Goal: Task Accomplishment & Management: Use online tool/utility

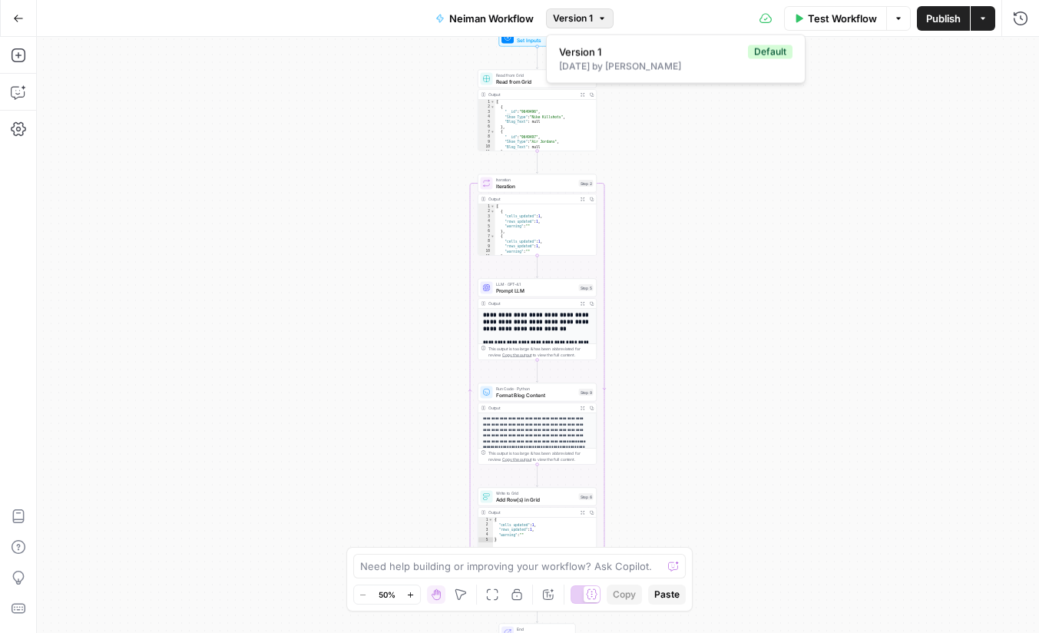
click at [25, 56] on button "Add Steps" at bounding box center [18, 55] width 25 height 25
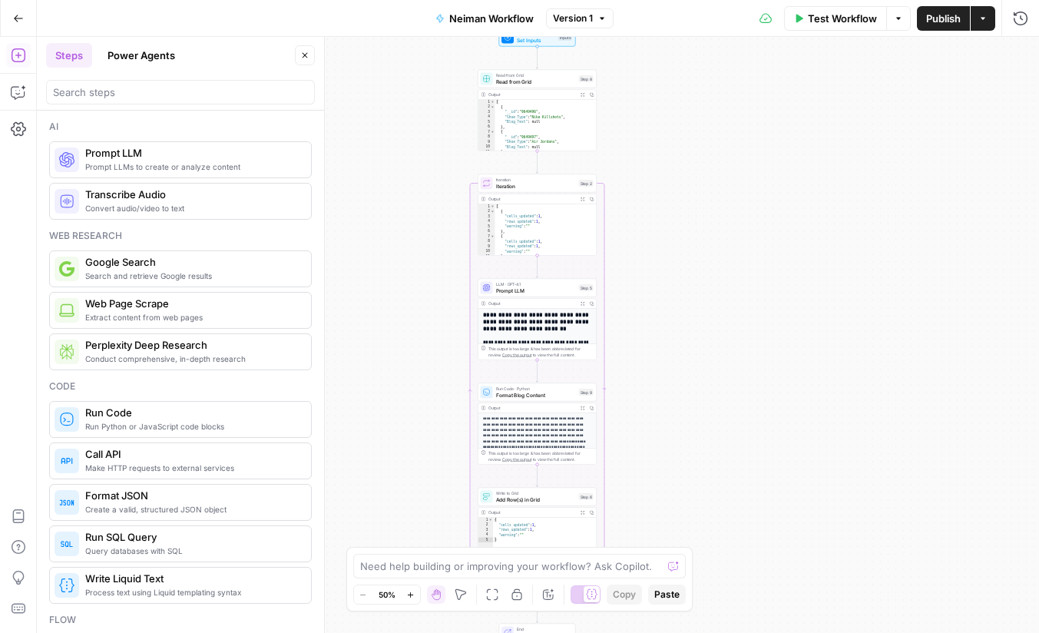
click at [145, 54] on button "Power Agents" at bounding box center [141, 55] width 86 height 25
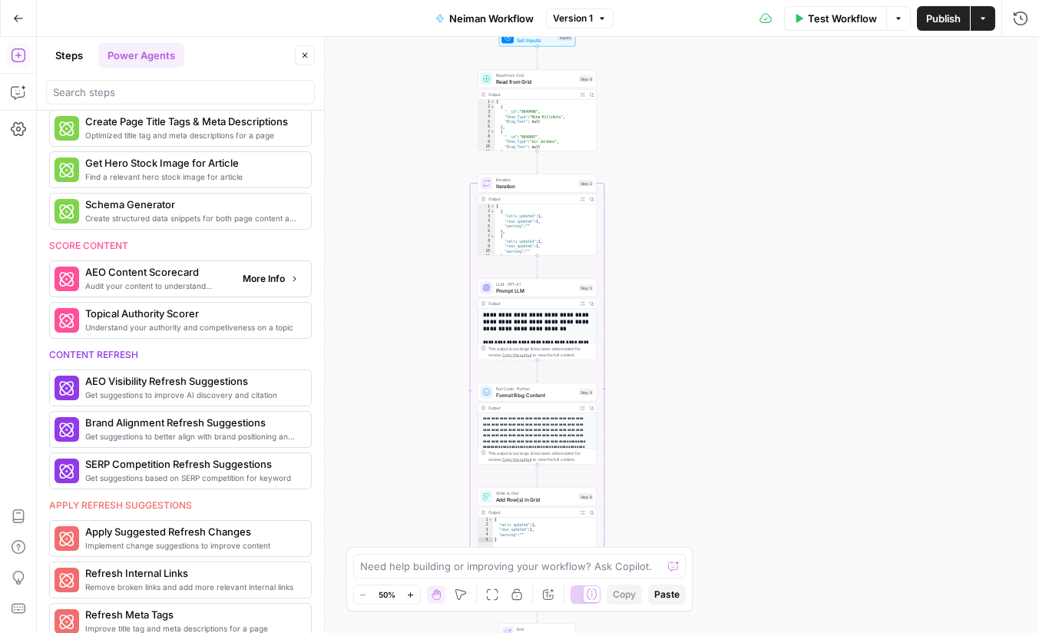
scroll to position [418, 0]
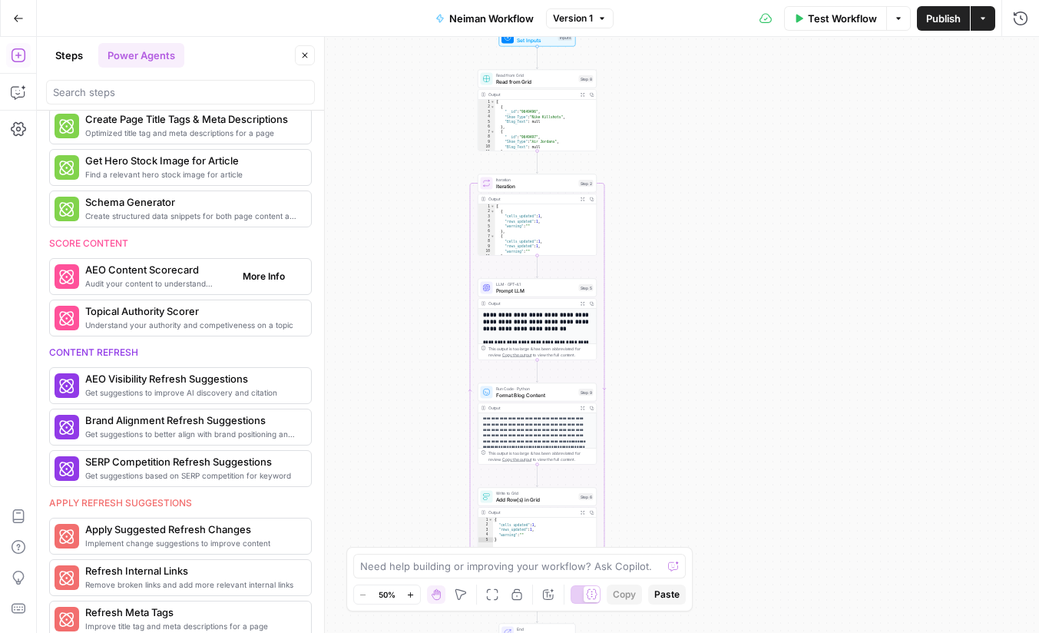
click at [177, 278] on span "Audit your content to understand readability for LLMs" at bounding box center [157, 283] width 145 height 12
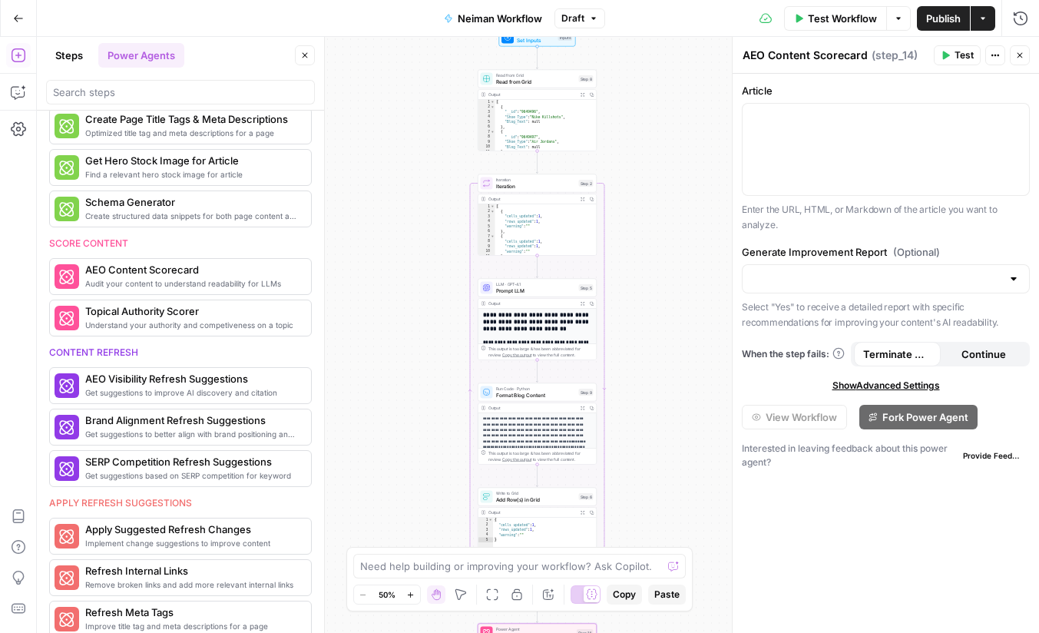
click at [1020, 51] on icon "button" at bounding box center [1019, 55] width 9 height 9
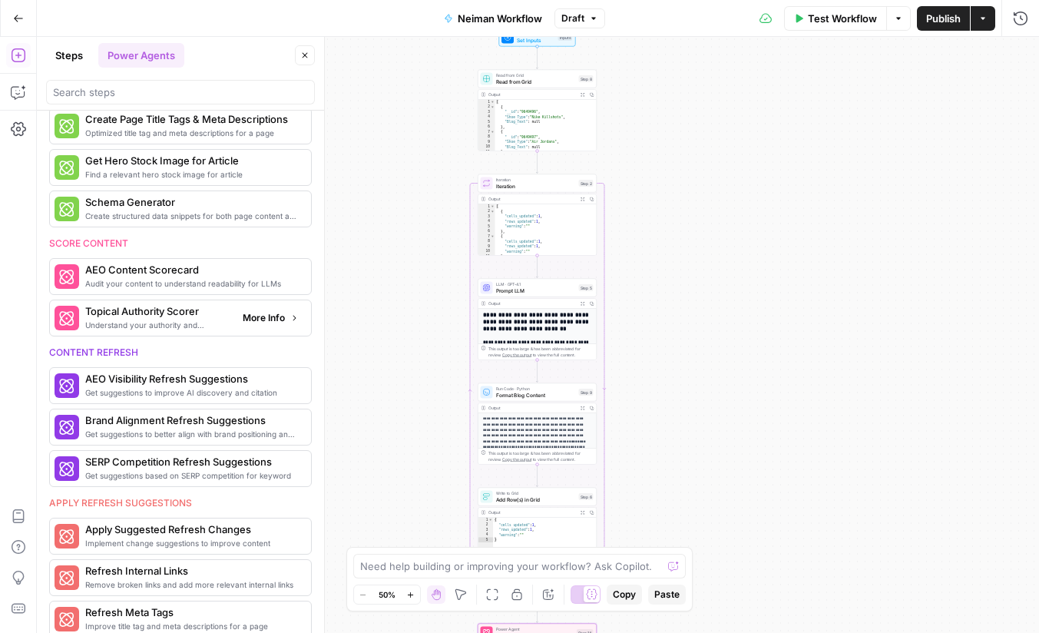
click at [263, 322] on span "More Info" at bounding box center [264, 318] width 42 height 14
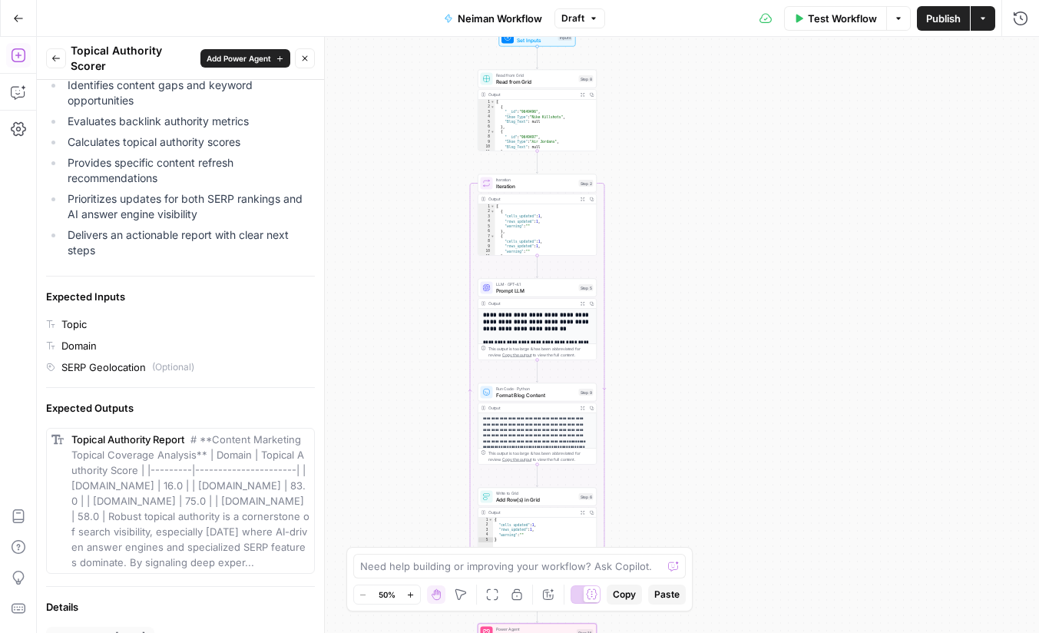
scroll to position [387, 0]
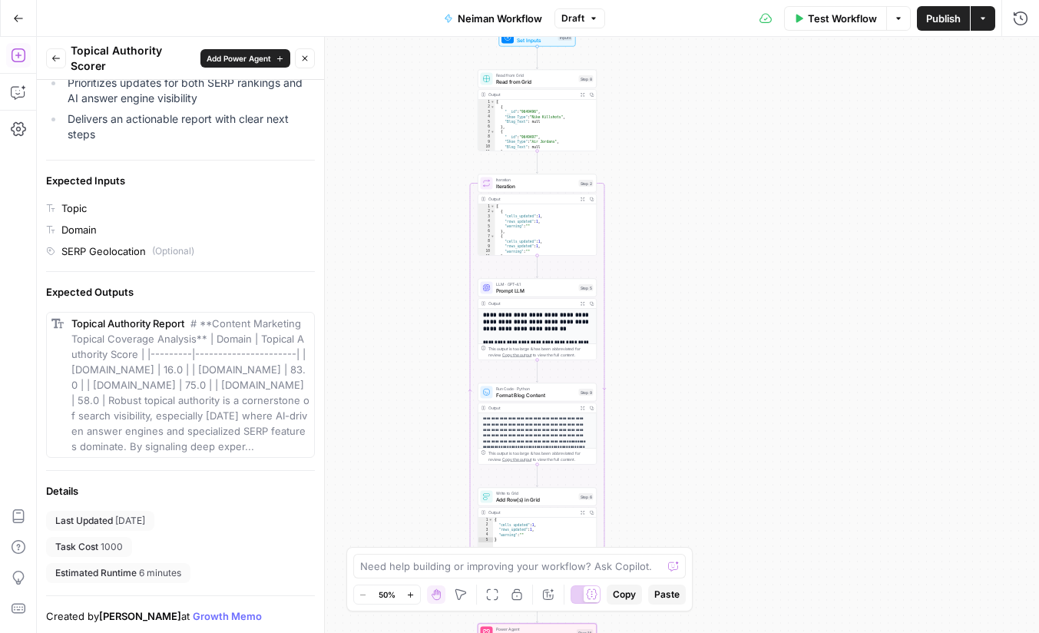
click at [54, 56] on icon "button" at bounding box center [55, 58] width 9 height 9
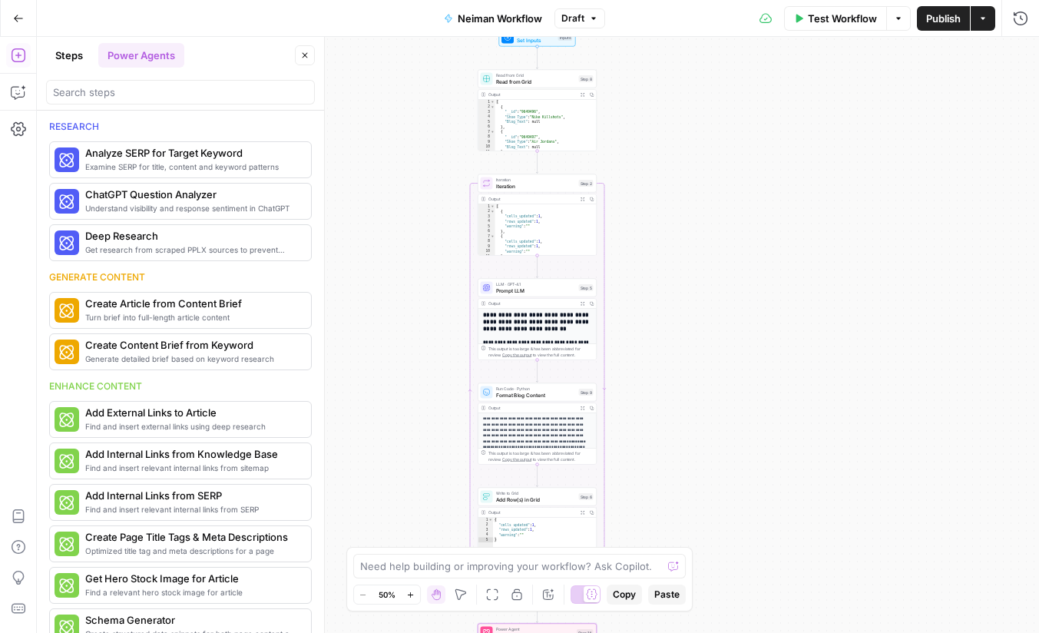
scroll to position [418, 0]
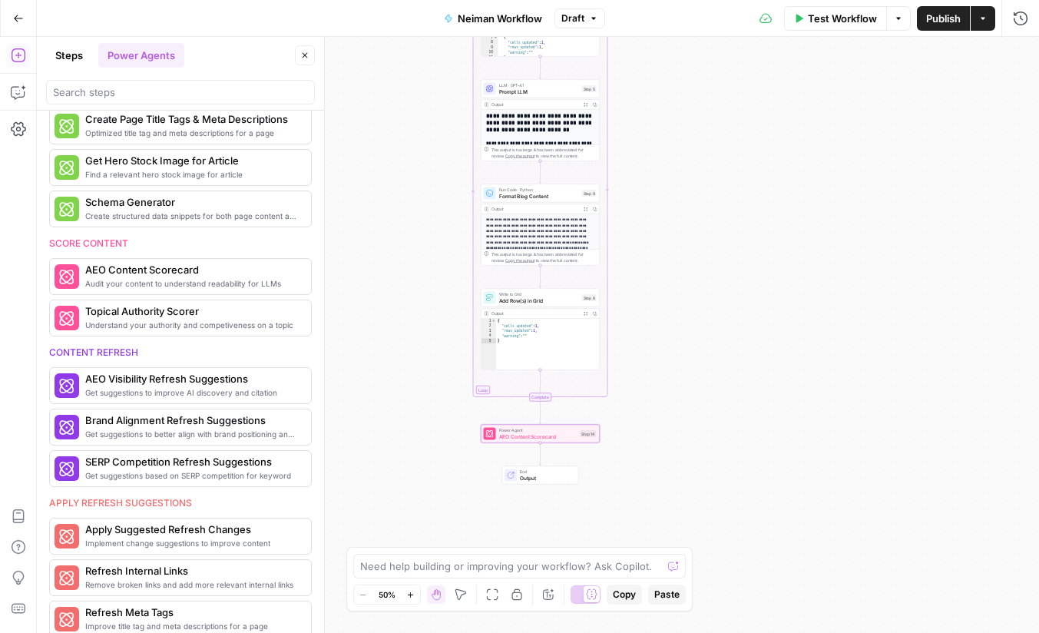
drag, startPoint x: 711, startPoint y: 410, endPoint x: 711, endPoint y: 235, distance: 175.1
click at [711, 235] on div "Workflow Set Inputs Inputs Read from Grid Read from Grid Step 8 Output Expand O…" at bounding box center [538, 335] width 1002 height 596
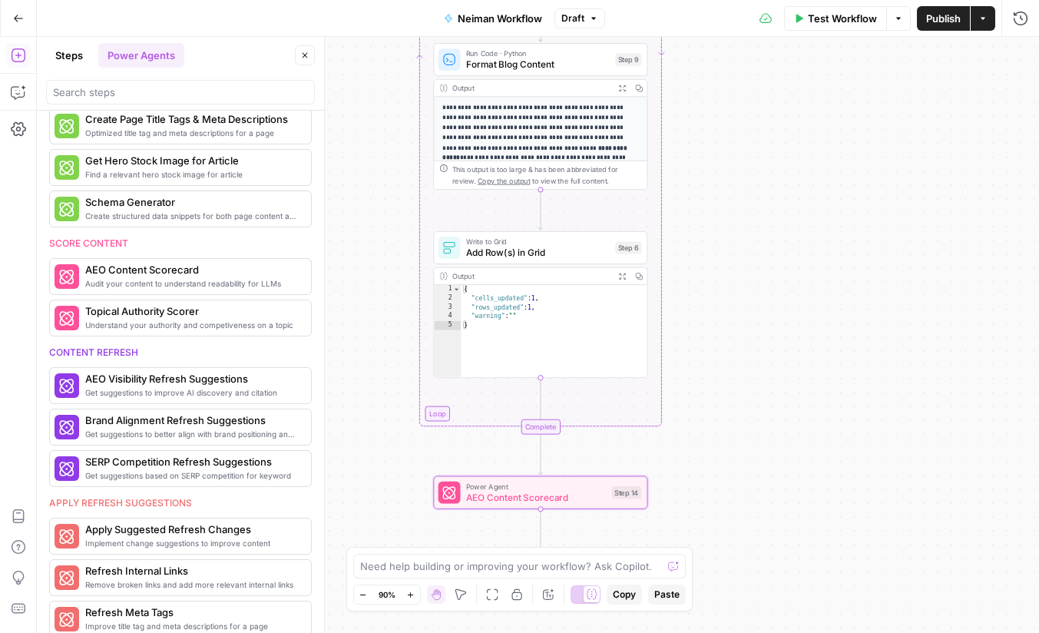
drag, startPoint x: 780, startPoint y: 257, endPoint x: 776, endPoint y: 165, distance: 91.5
click at [776, 164] on div "Workflow Set Inputs Inputs Read from Grid Read from Grid Step 8 Output Expand O…" at bounding box center [538, 335] width 1002 height 596
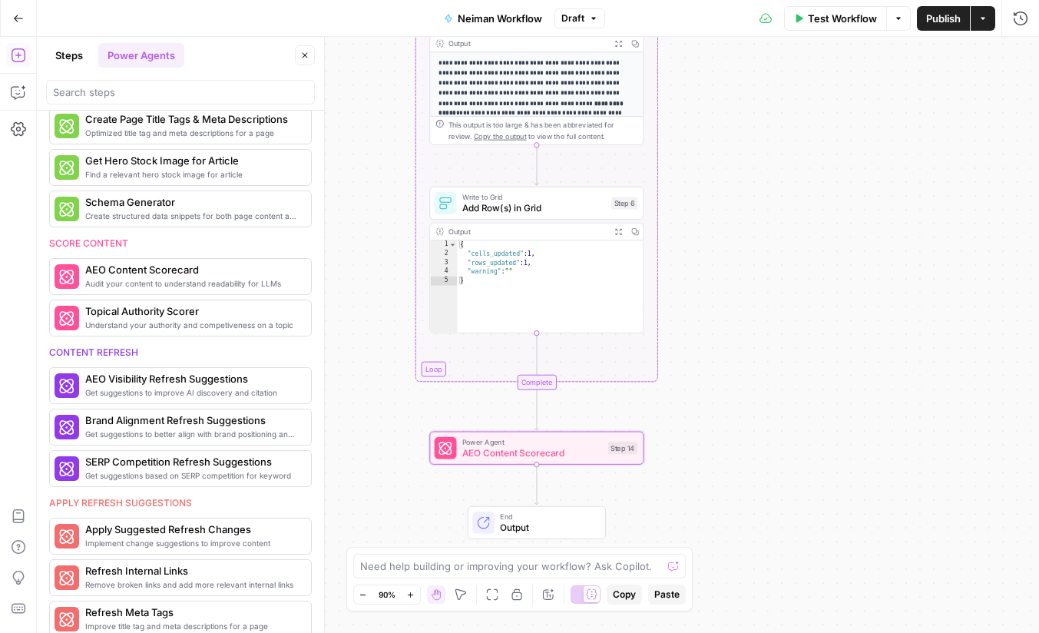
click at [528, 449] on span "AEO Content Scorecard" at bounding box center [532, 452] width 141 height 14
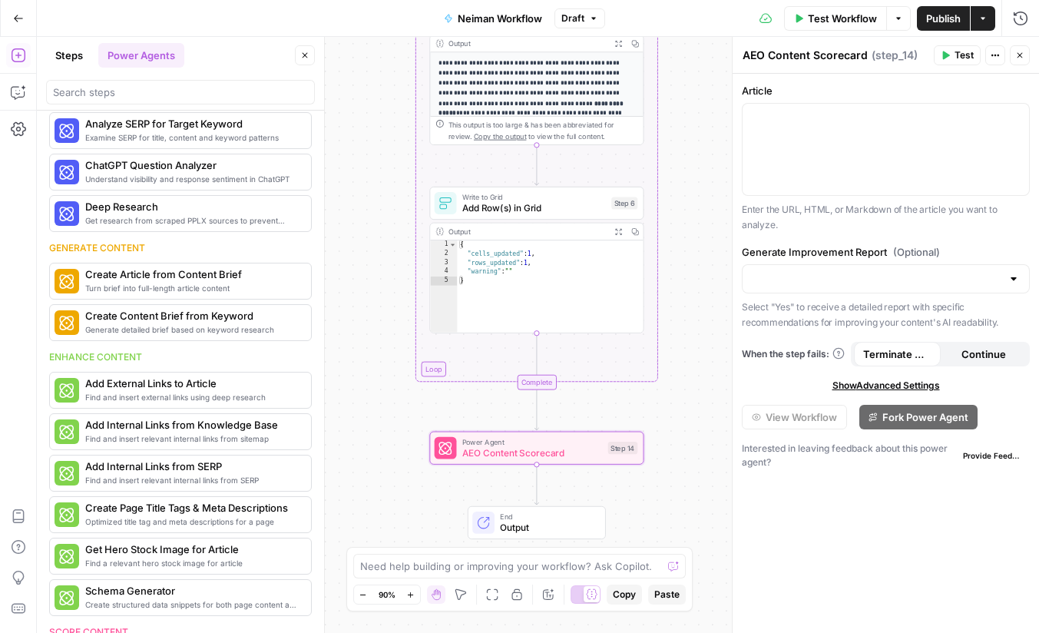
scroll to position [0, 0]
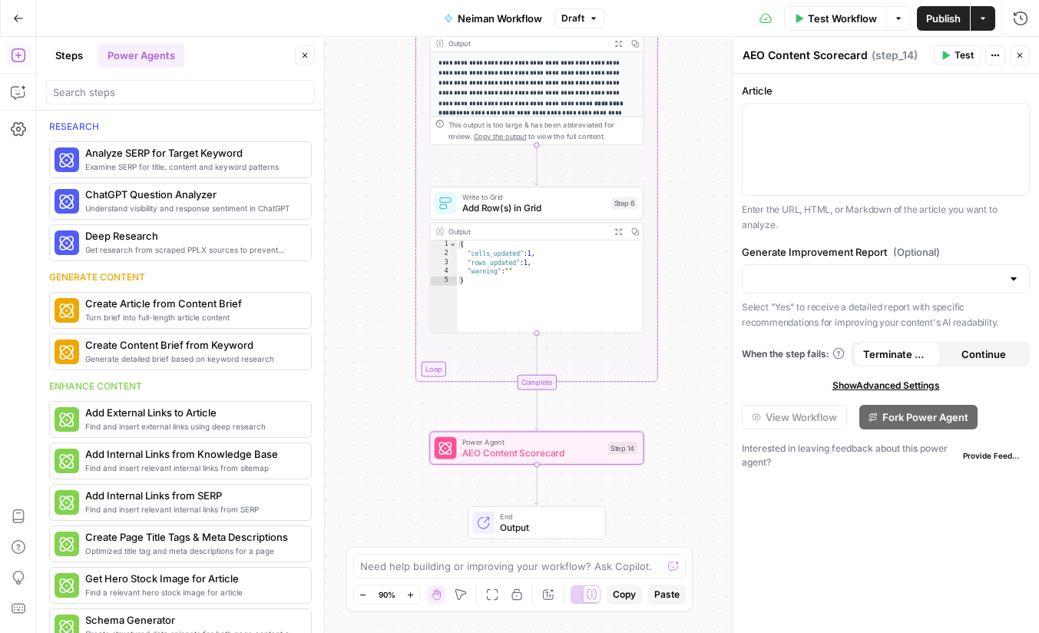
click at [915, 286] on div at bounding box center [886, 278] width 288 height 29
click at [922, 242] on div "Article Enter the URL, HTML, or Markdown of the article you want to analyze. Ge…" at bounding box center [886, 353] width 306 height 559
click at [891, 271] on input "Generate Improvement Report (Optional)" at bounding box center [877, 278] width 250 height 15
click at [843, 310] on span "Yes" at bounding box center [883, 317] width 256 height 15
type input "Yes"
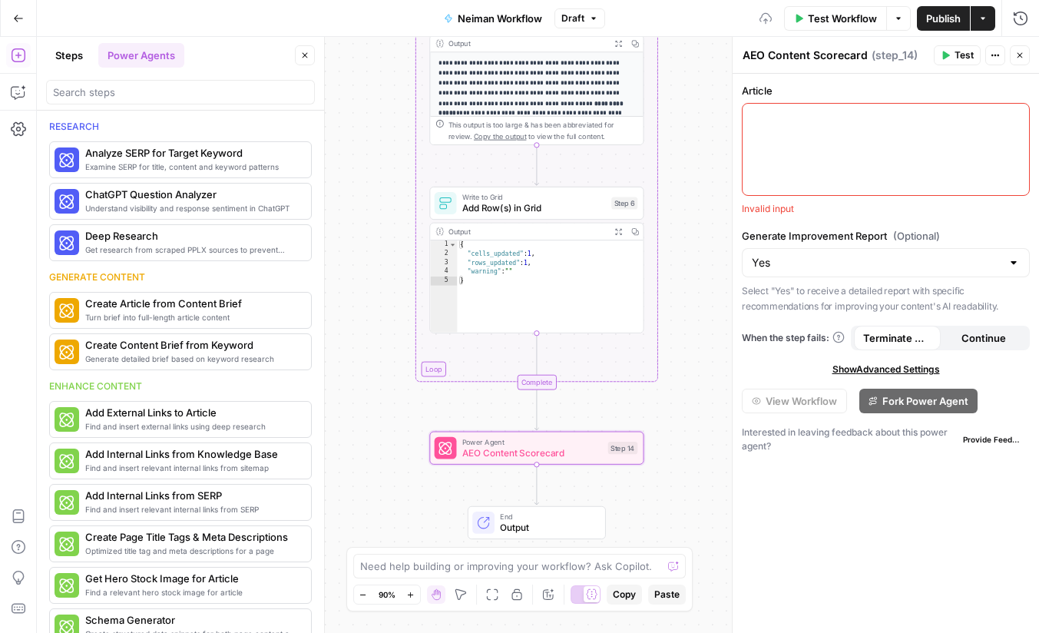
click at [868, 108] on div at bounding box center [886, 149] width 286 height 91
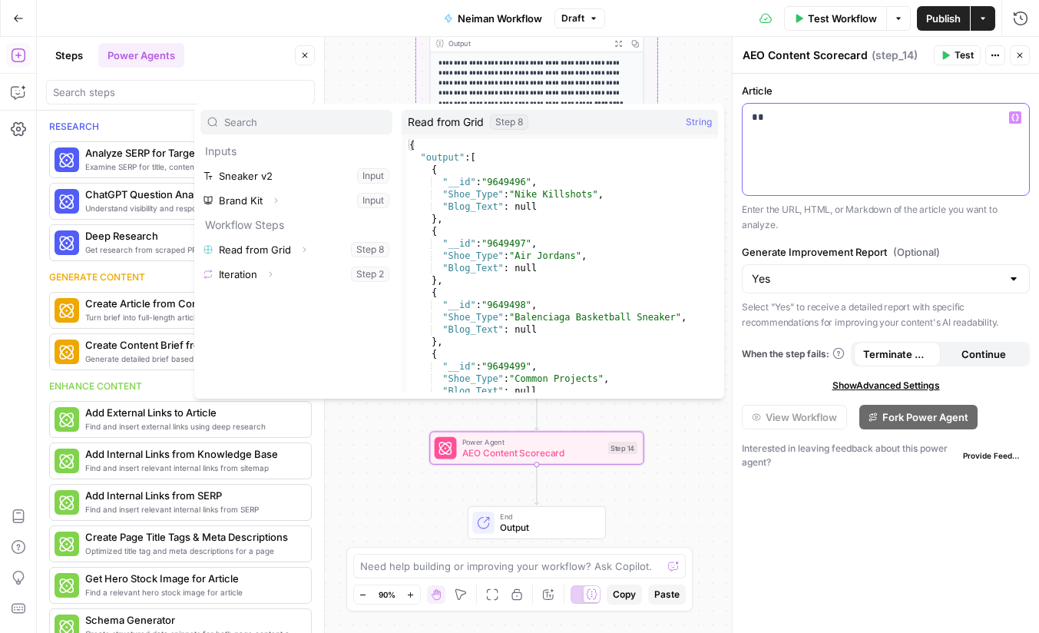
click at [885, 124] on p "**" at bounding box center [886, 117] width 268 height 15
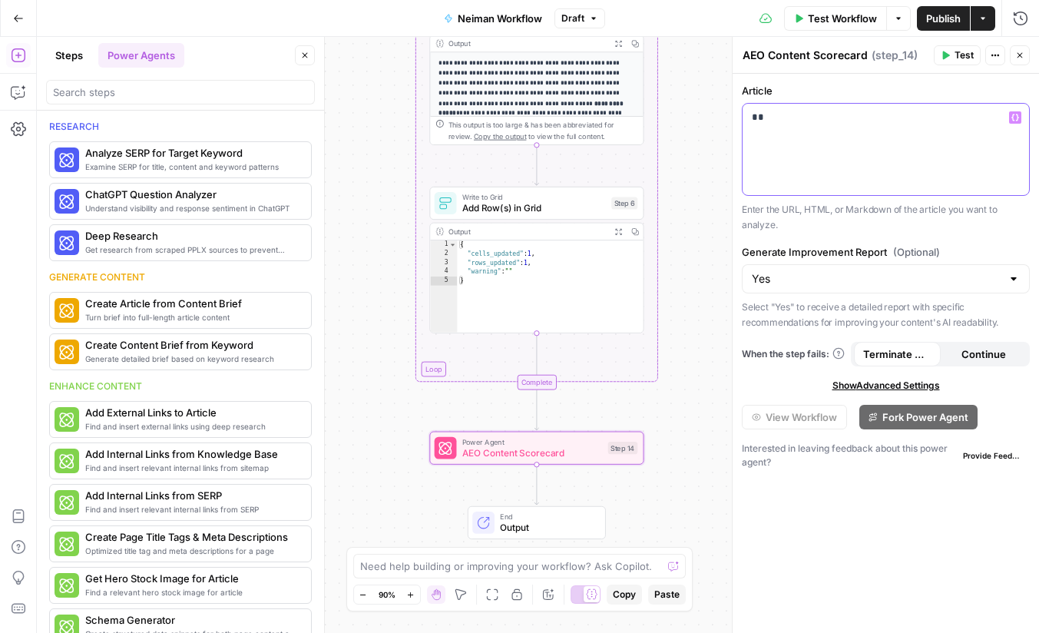
click at [885, 118] on p "**" at bounding box center [886, 117] width 268 height 15
click at [833, 125] on div "**" at bounding box center [886, 149] width 286 height 91
click at [17, 24] on button "Go Back" at bounding box center [19, 19] width 28 height 28
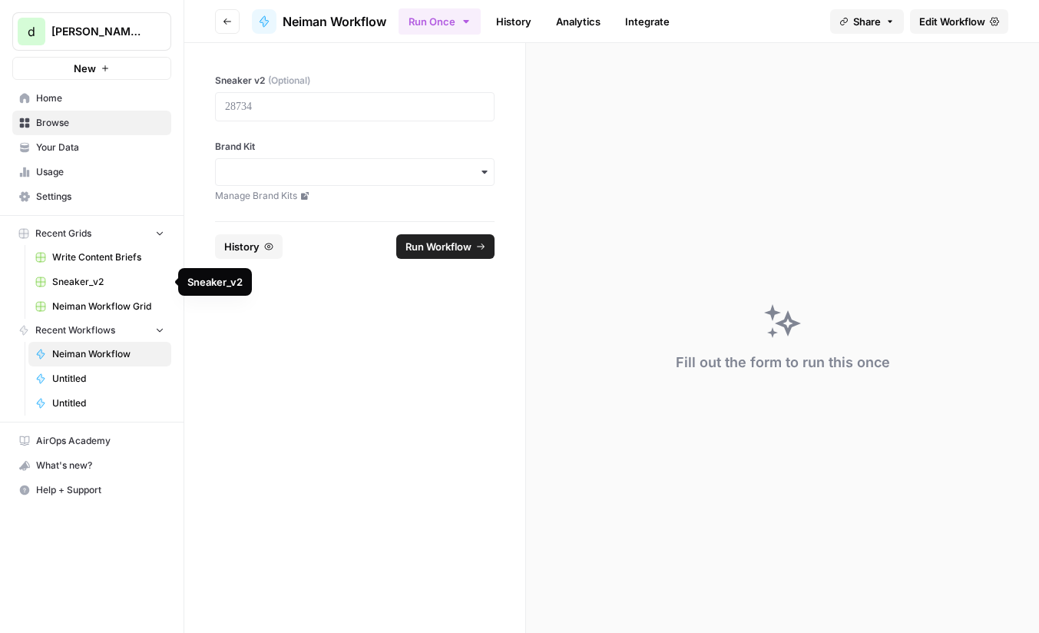
click at [101, 256] on span "Write Content Briefs" at bounding box center [108, 257] width 112 height 14
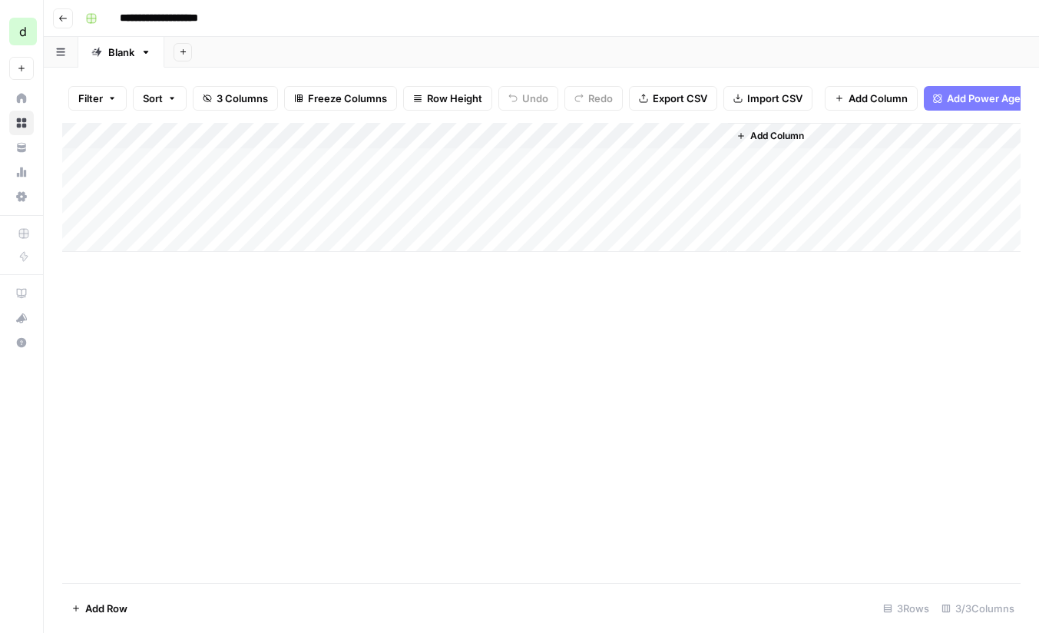
click at [989, 94] on span "Add Power Agent" at bounding box center [989, 98] width 84 height 15
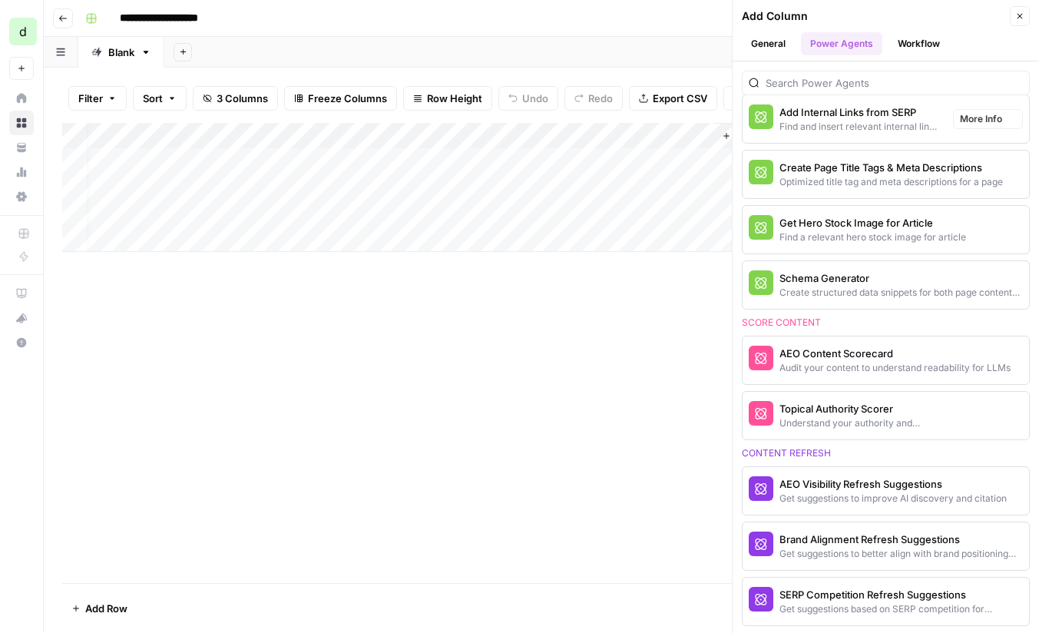
scroll to position [750, 0]
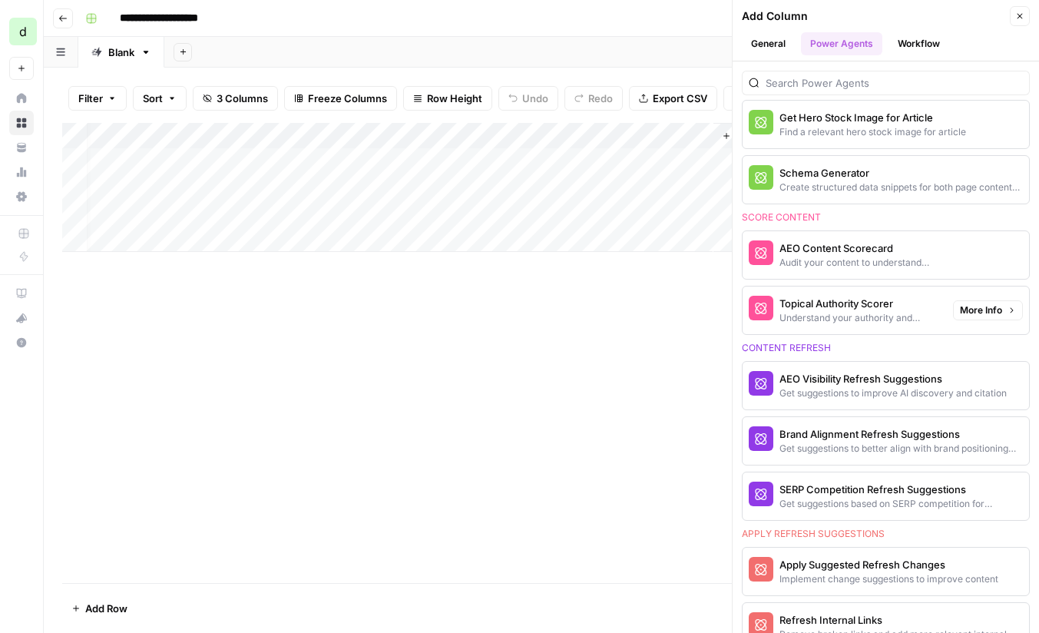
click at [885, 250] on div "AEO Content Scorecard" at bounding box center [860, 247] width 161 height 15
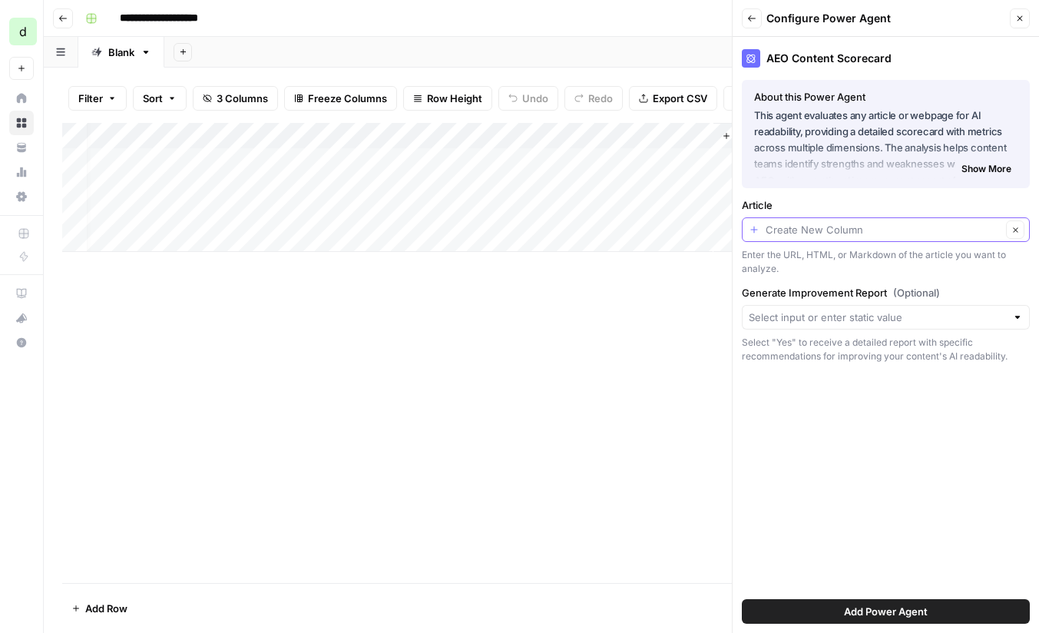
click at [835, 232] on input "Article" at bounding box center [884, 229] width 236 height 15
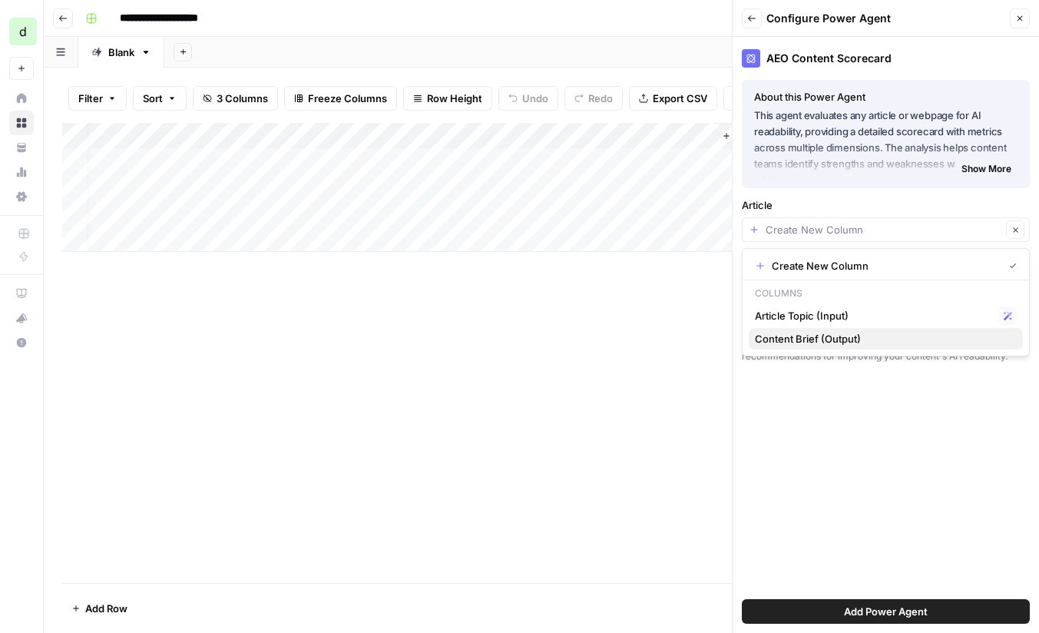
click at [840, 336] on span "Content Brief (Output)" at bounding box center [883, 338] width 256 height 15
type input "Content Brief (Output)"
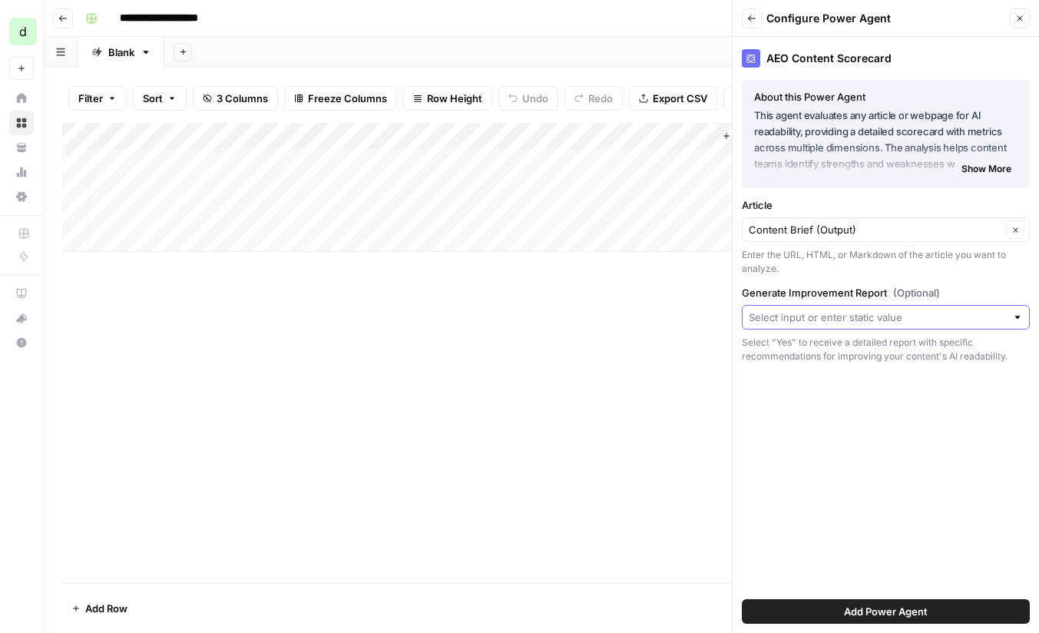
click at [844, 316] on input "Generate Improvement Report (Optional)" at bounding box center [877, 317] width 257 height 15
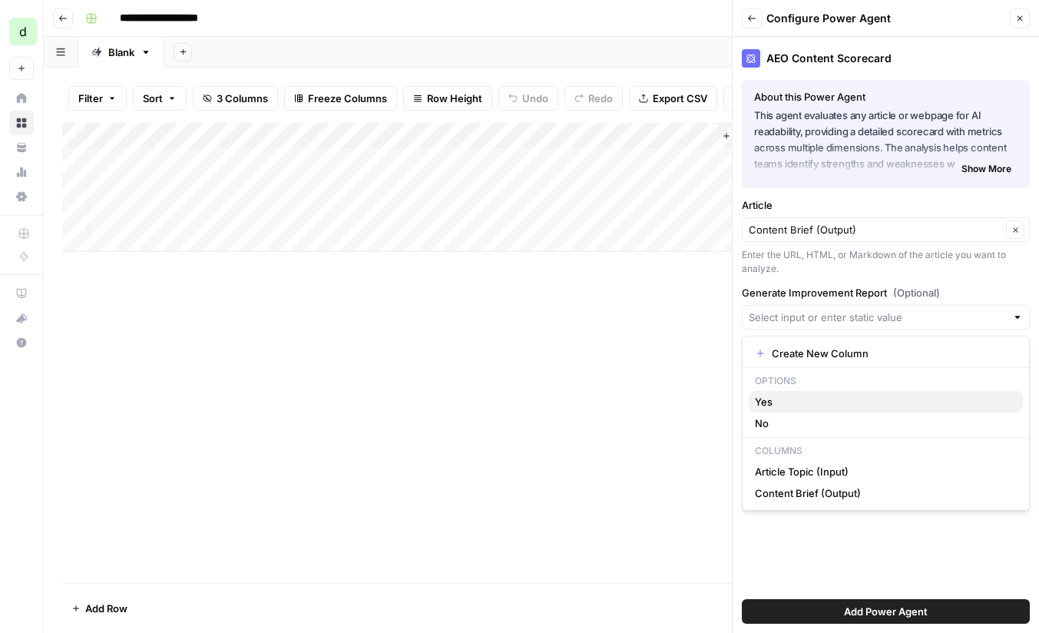
click at [813, 399] on span "Yes" at bounding box center [883, 401] width 256 height 15
type input "Yes"
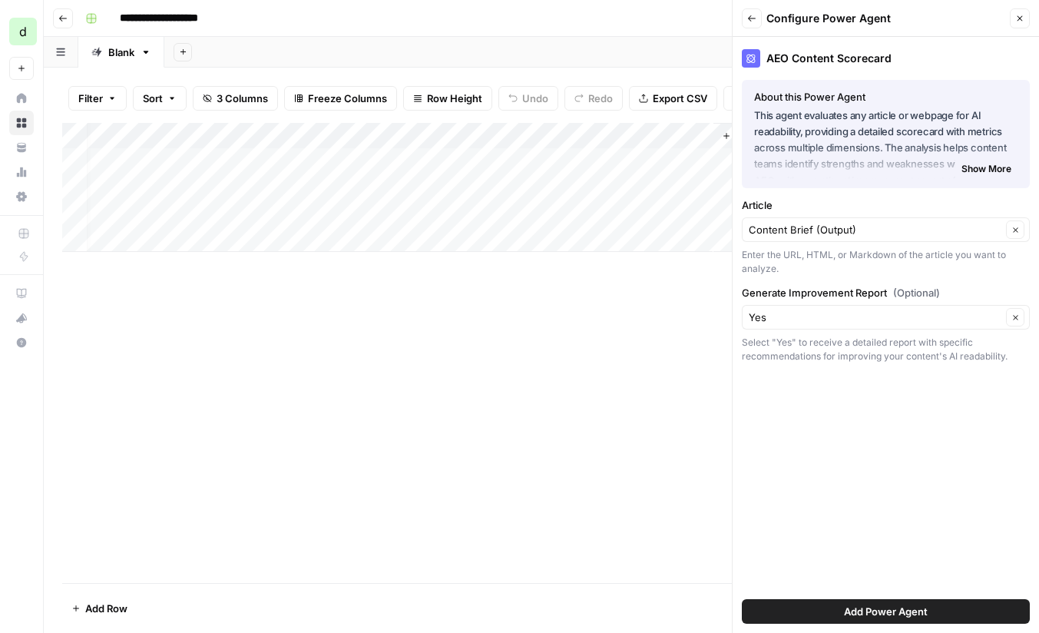
click at [883, 610] on span "Add Power Agent" at bounding box center [886, 611] width 84 height 15
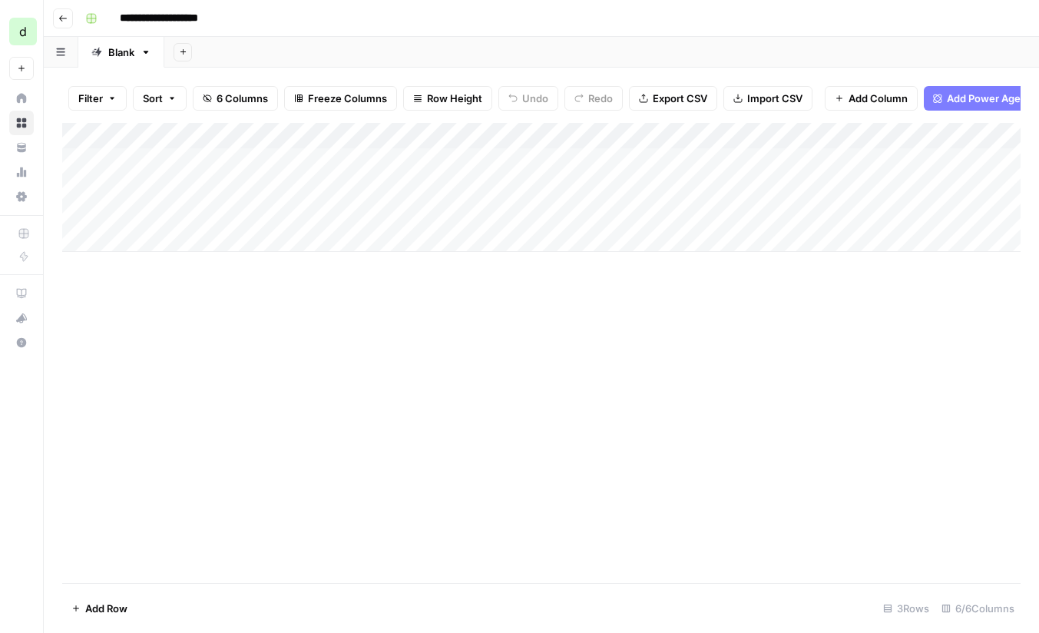
click at [830, 135] on div "Add Column" at bounding box center [541, 187] width 959 height 129
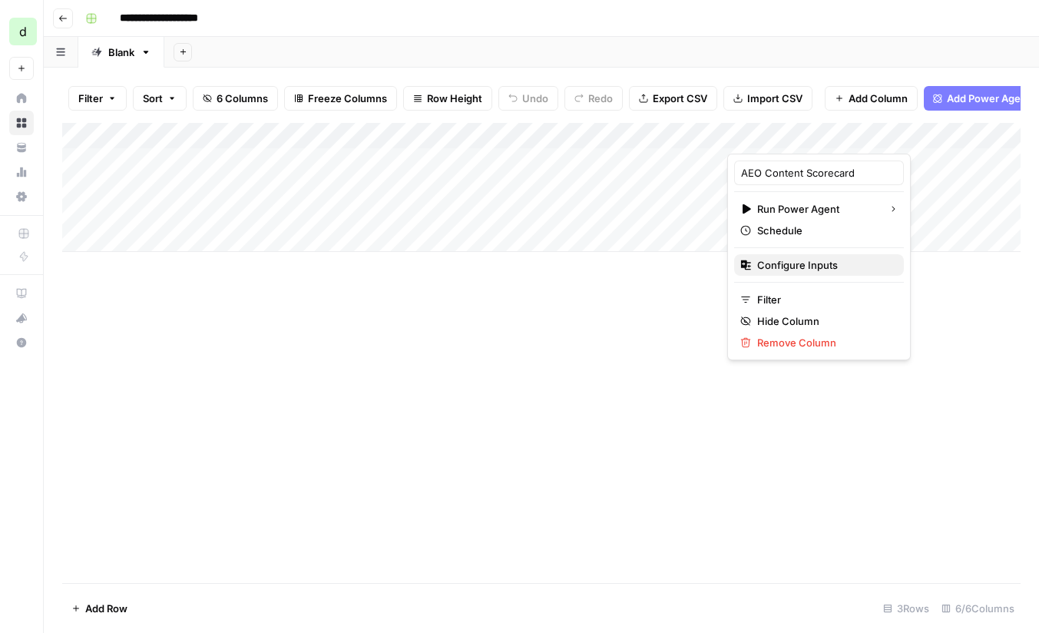
click at [793, 260] on span "Configure Inputs" at bounding box center [824, 264] width 134 height 15
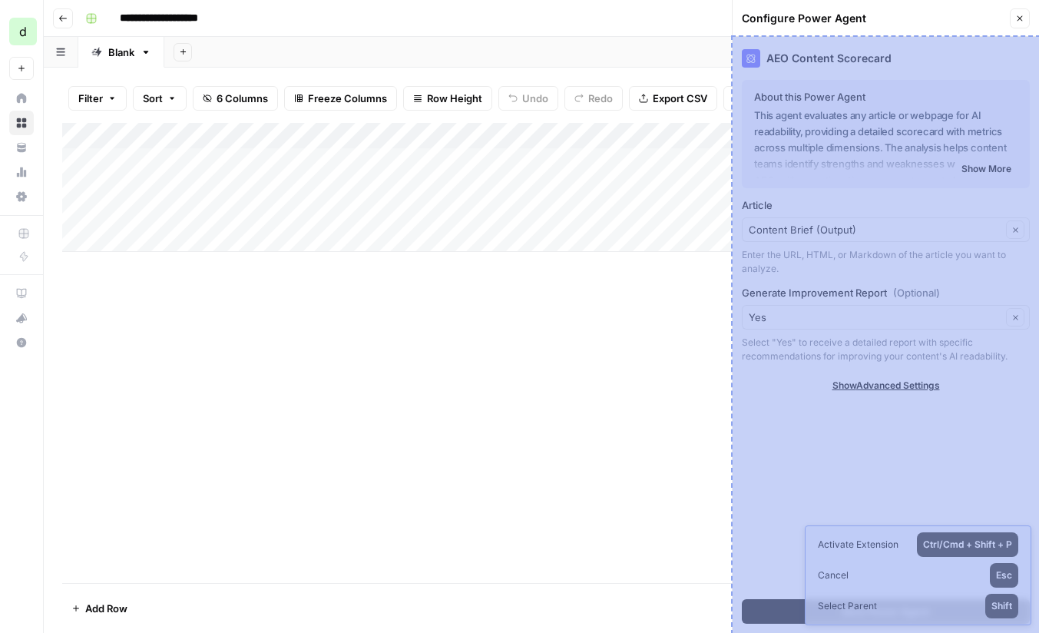
click at [919, 78] on div "AEO Content Scorecard About this Power Agent This agent evaluates any article o…" at bounding box center [886, 335] width 306 height 596
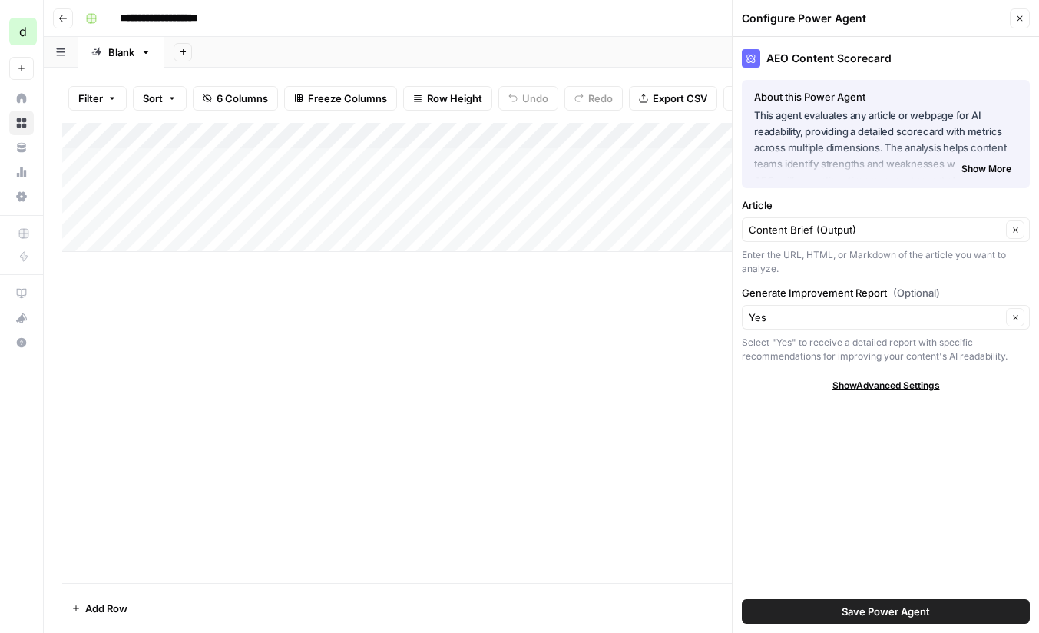
click at [884, 615] on span "Save Power Agent" at bounding box center [886, 611] width 88 height 15
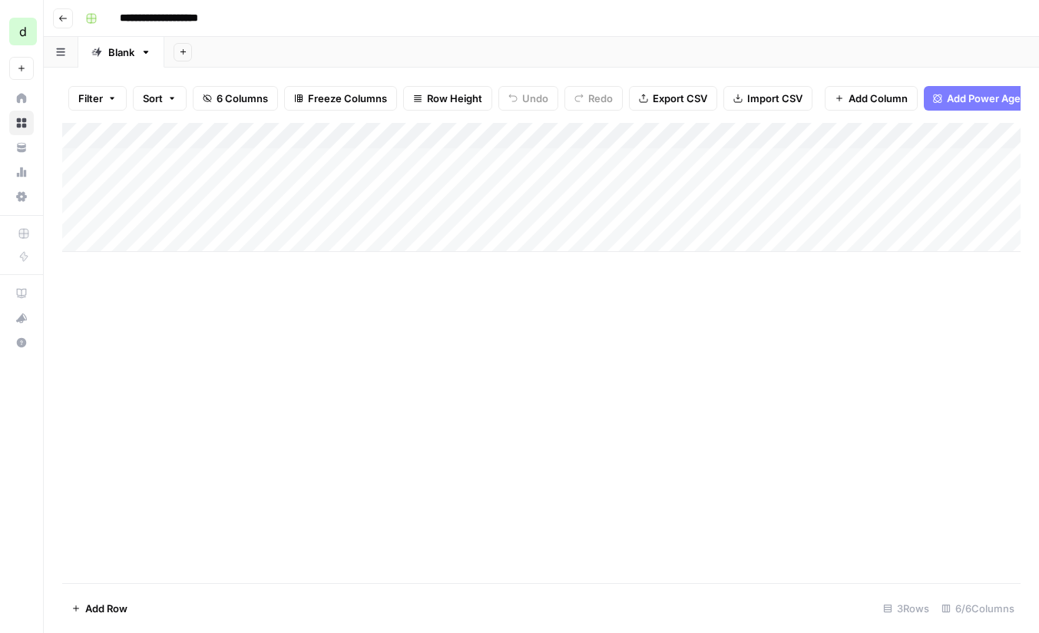
click at [303, 164] on div "Add Column" at bounding box center [541, 187] width 959 height 129
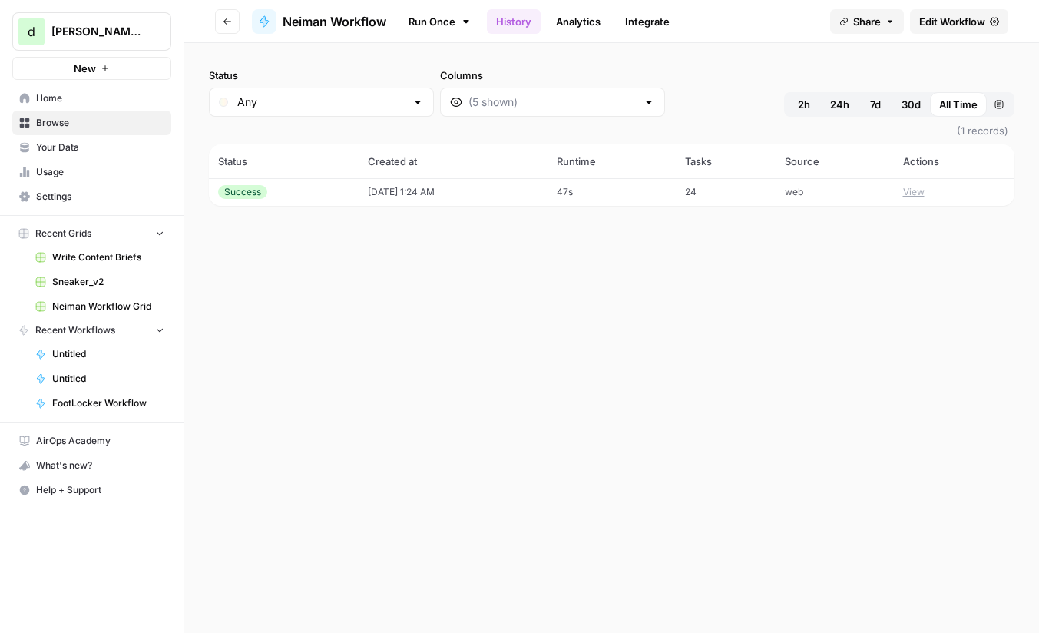
click at [84, 150] on span "Your Data" at bounding box center [100, 148] width 128 height 14
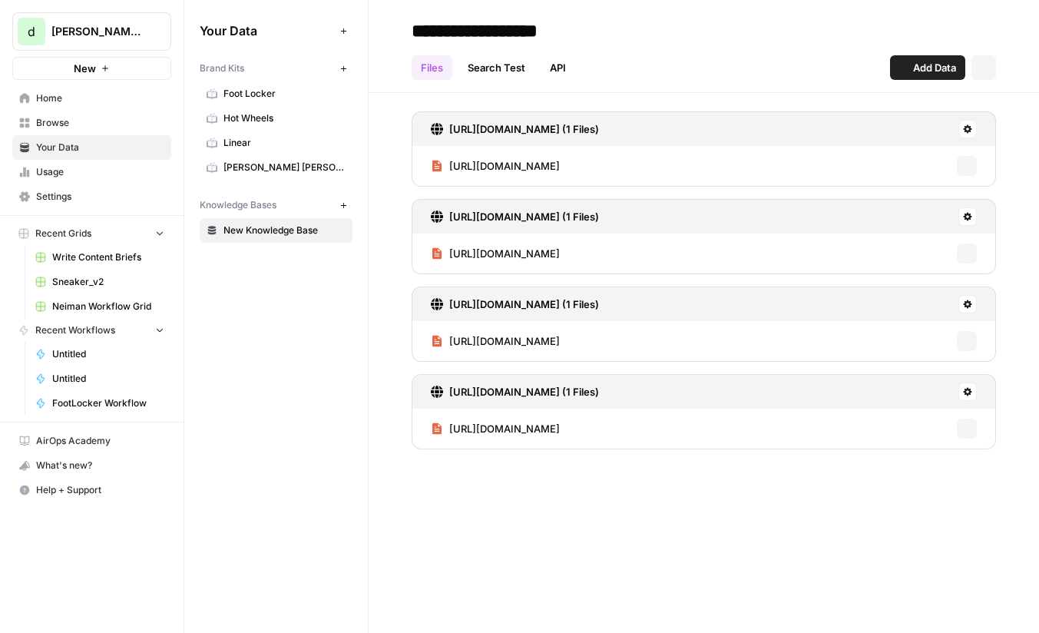
click at [98, 125] on span "Browse" at bounding box center [100, 123] width 128 height 14
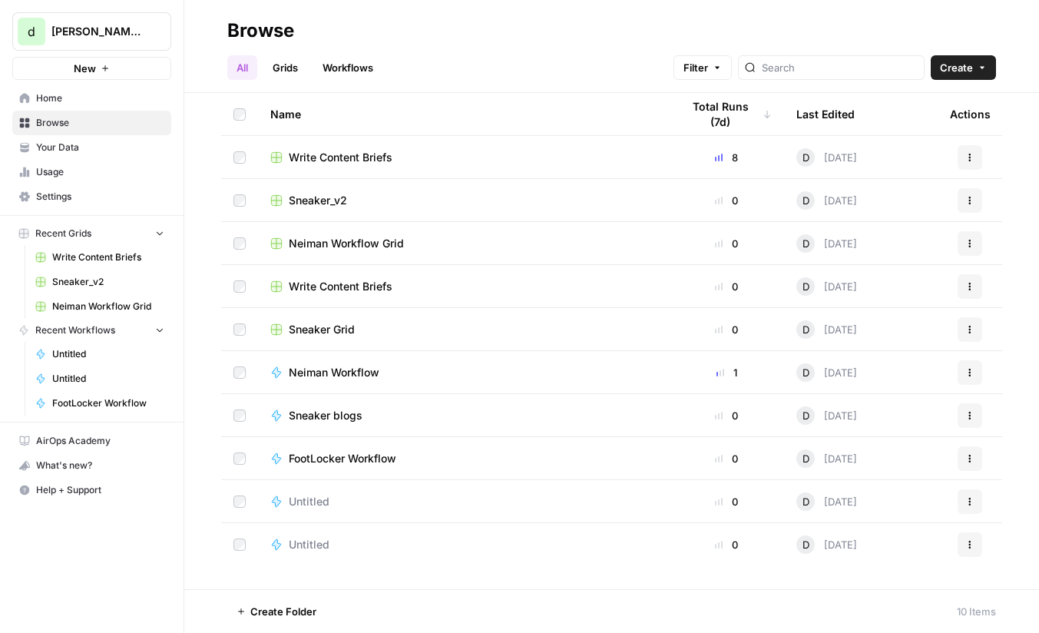
click at [335, 198] on span "Sneaker_v2" at bounding box center [318, 200] width 58 height 15
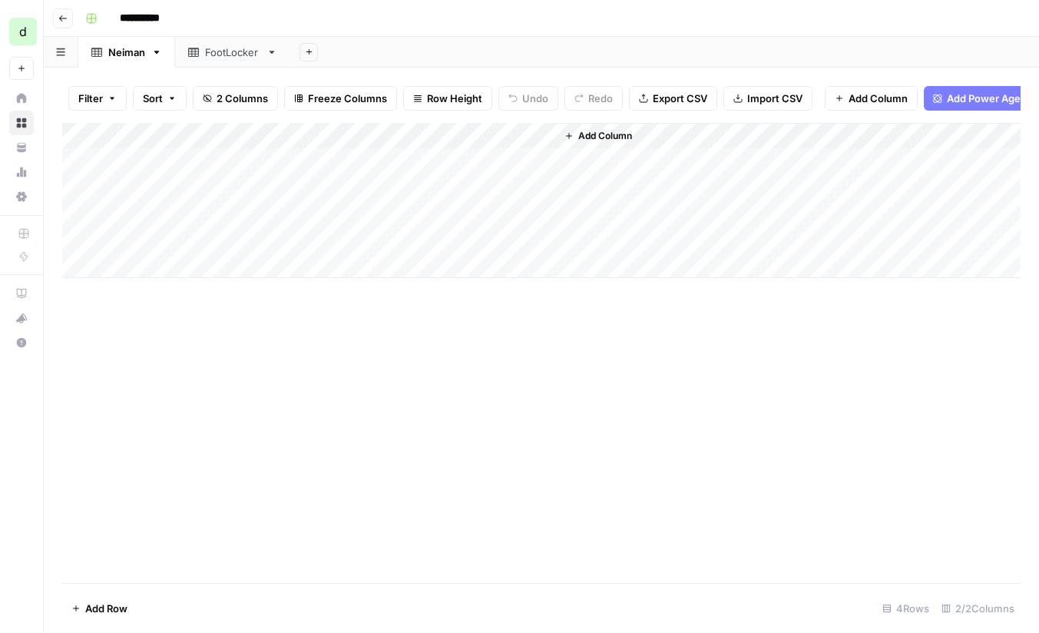
scroll to position [0, 55]
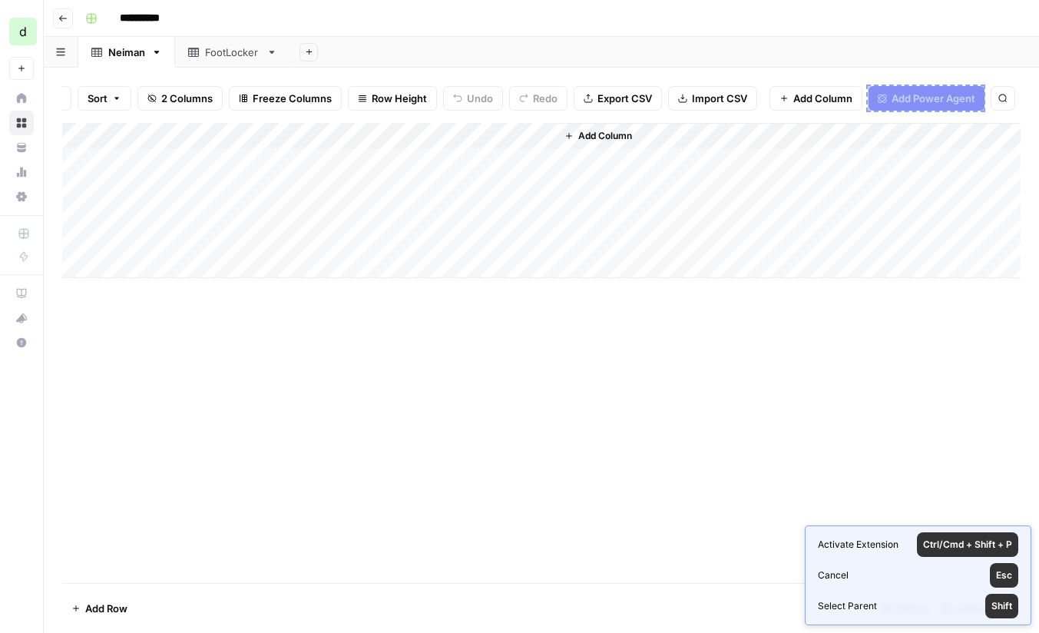
click at [871, 94] on button "Add Power Agent" at bounding box center [927, 98] width 116 height 25
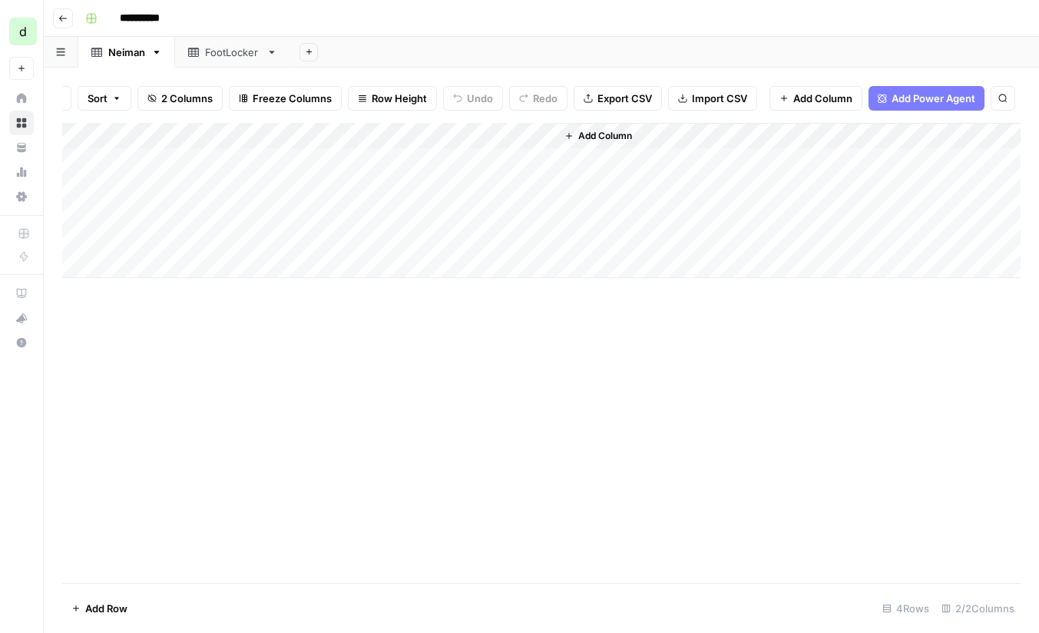
click at [905, 110] on button "Add Power Agent" at bounding box center [927, 98] width 116 height 25
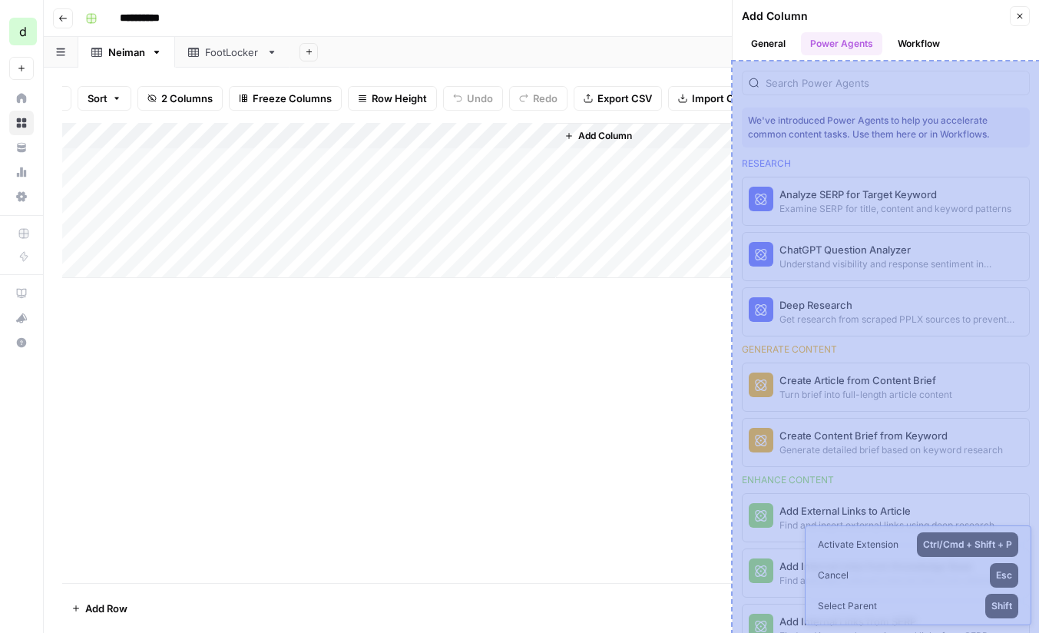
click at [851, 105] on div "We've introduced Power Agents to help you accelerate common content tasks. Use …" at bounding box center [886, 346] width 306 height 571
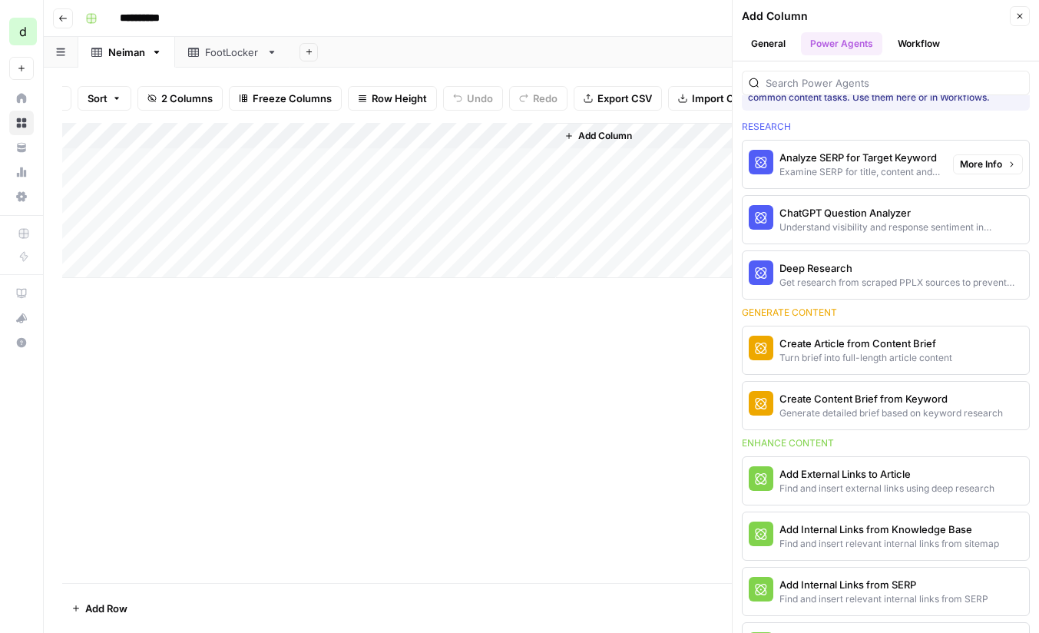
scroll to position [0, 0]
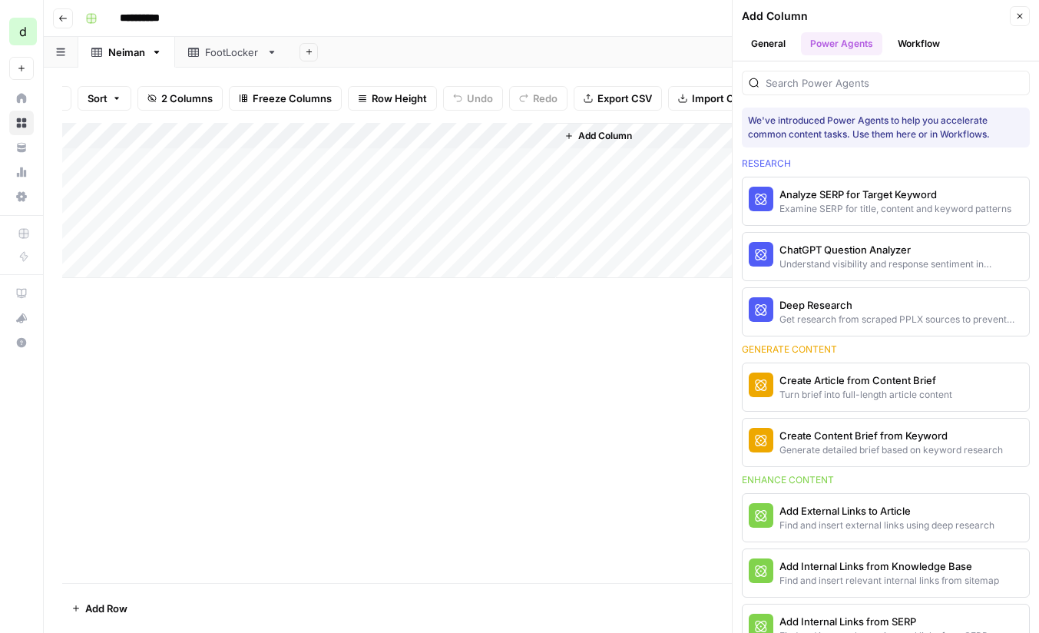
click at [705, 28] on div "**********" at bounding box center [551, 18] width 945 height 25
click at [1025, 14] on button "Close" at bounding box center [1020, 16] width 20 height 20
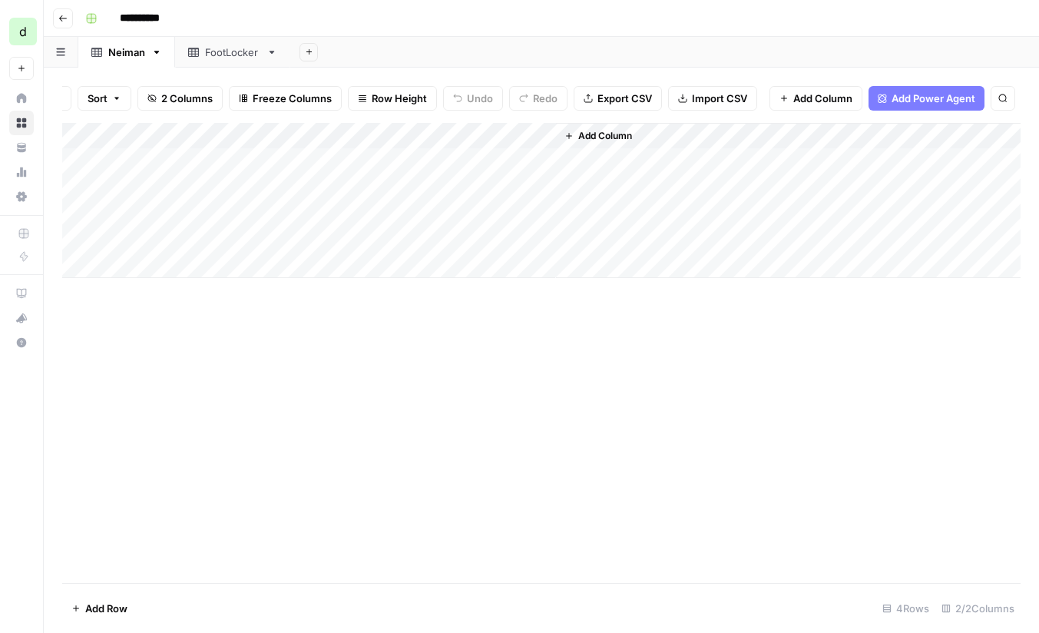
click at [535, 161] on div "Add Column" at bounding box center [541, 200] width 959 height 155
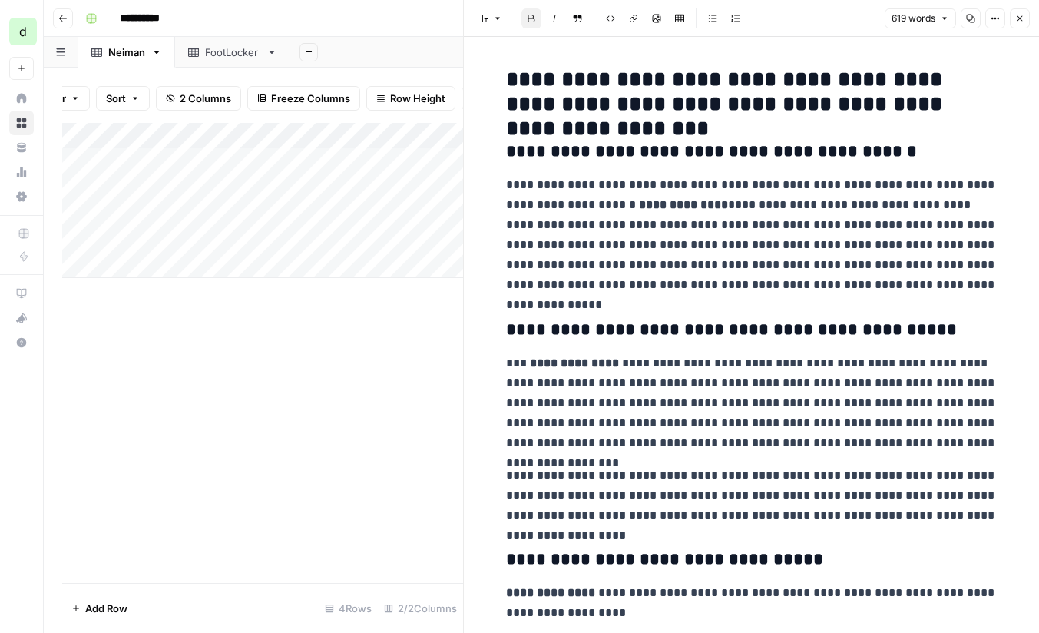
click at [993, 18] on icon "button" at bounding box center [995, 18] width 9 height 9
click at [819, 20] on div "Font style Bold Italic Block quote Code block Link Image Insert Table Bulleted …" at bounding box center [676, 18] width 407 height 20
click at [952, 17] on button "619 words" at bounding box center [920, 18] width 71 height 20
click at [977, 19] on button "Copy" at bounding box center [971, 18] width 20 height 20
click at [995, 22] on icon "button" at bounding box center [995, 18] width 9 height 9
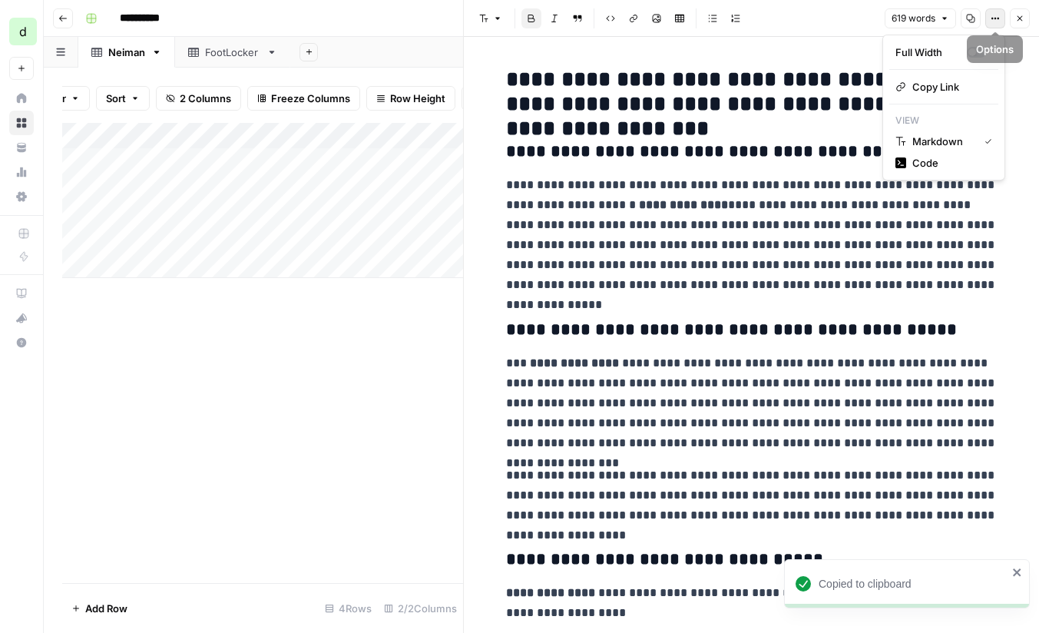
click at [840, 19] on div "Font style Bold Italic Block quote Code block Link Image Insert Table Bulleted …" at bounding box center [676, 18] width 407 height 20
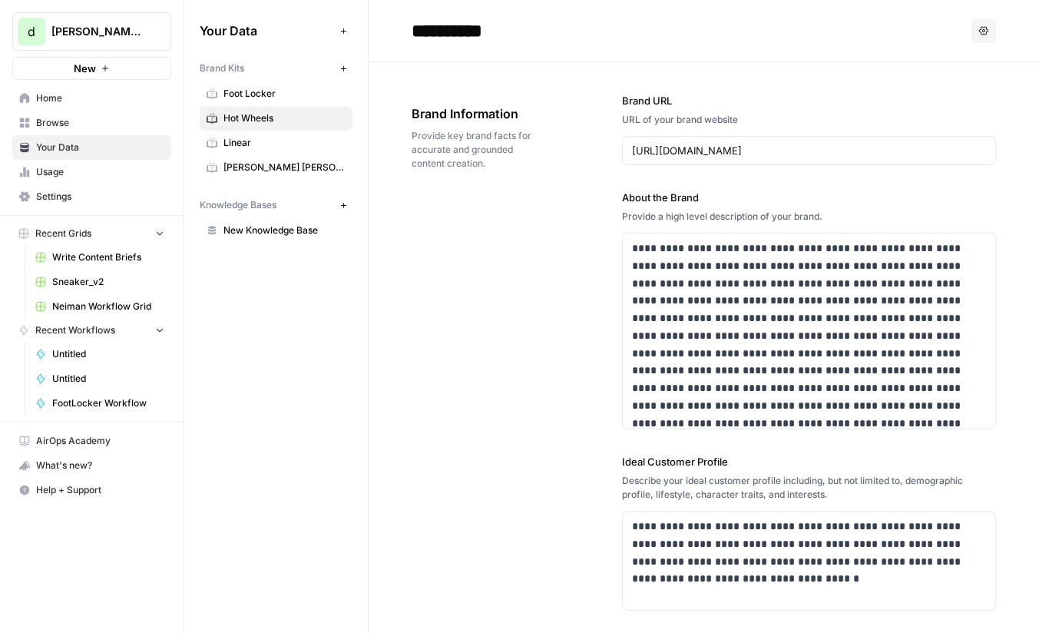
scroll to position [9, 0]
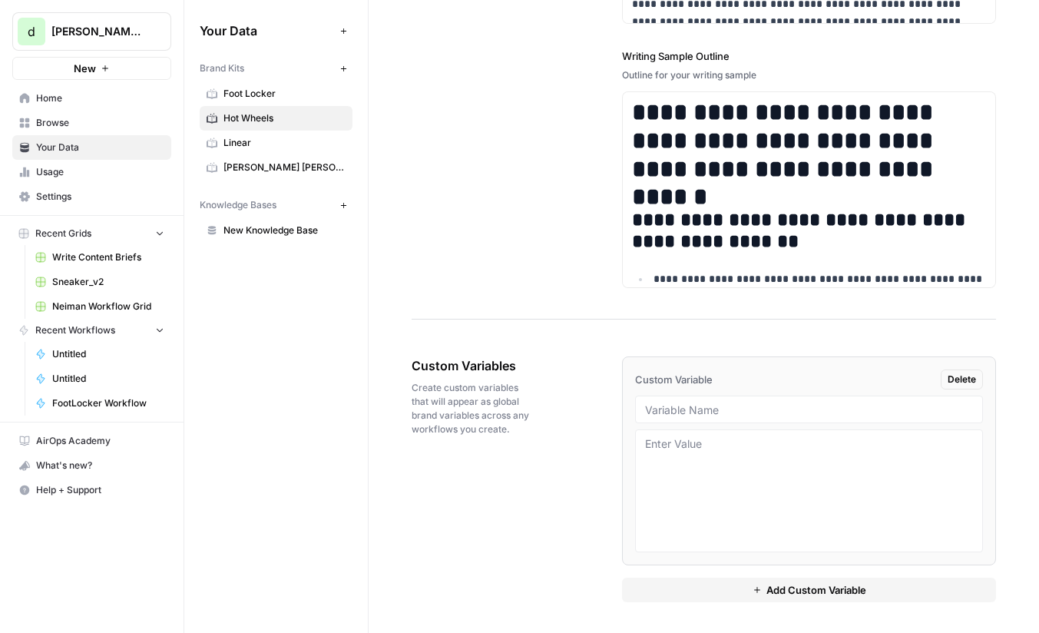
click at [185, 30] on icon "button" at bounding box center [186, 31] width 4 height 6
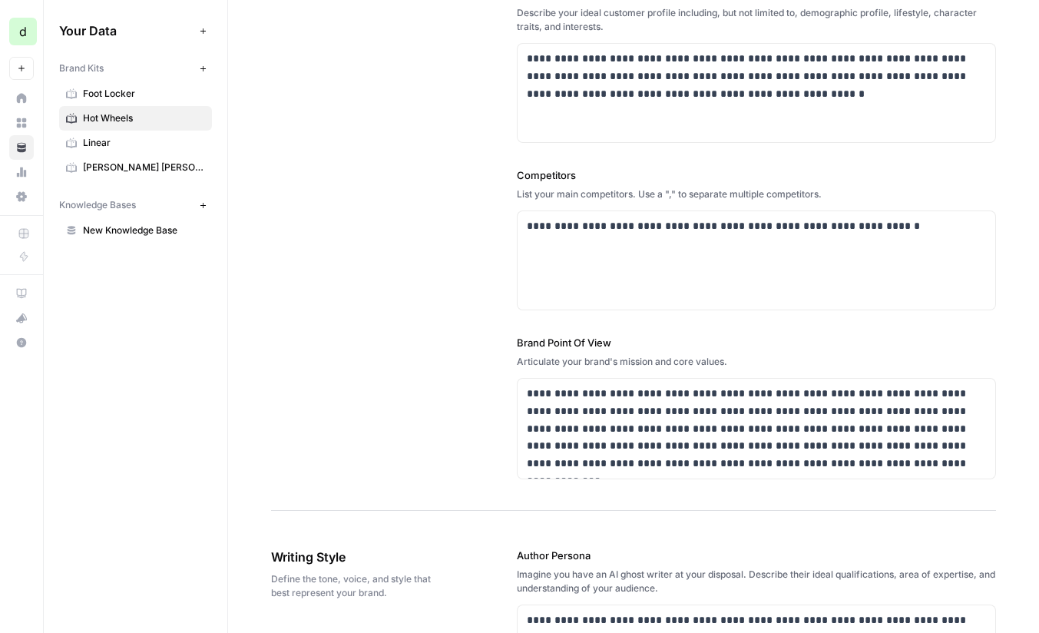
scroll to position [0, 0]
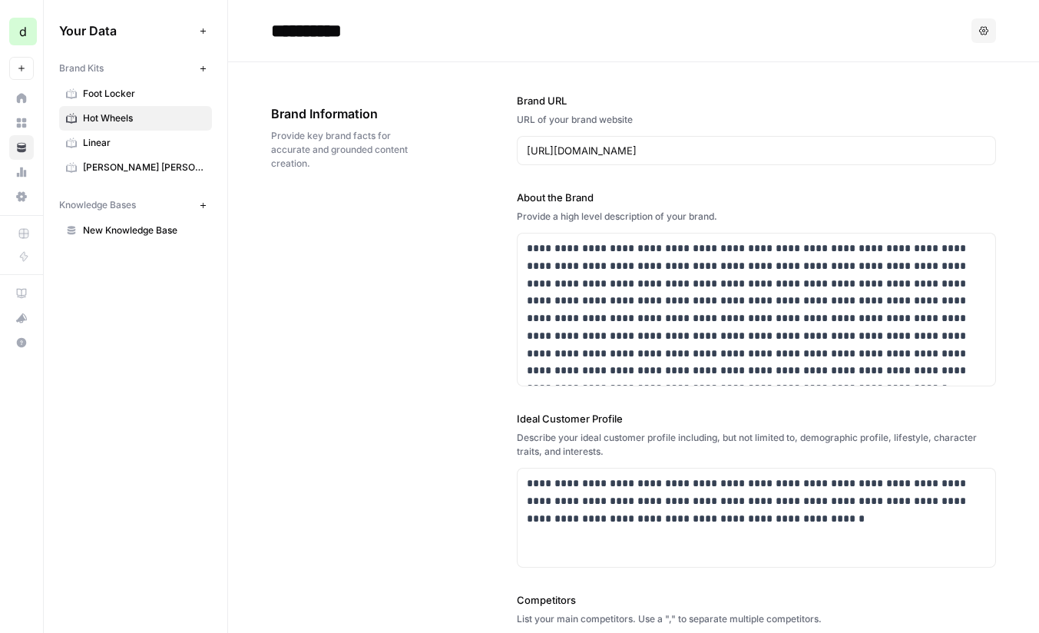
click at [537, 13] on header "**********" at bounding box center [633, 31] width 811 height 62
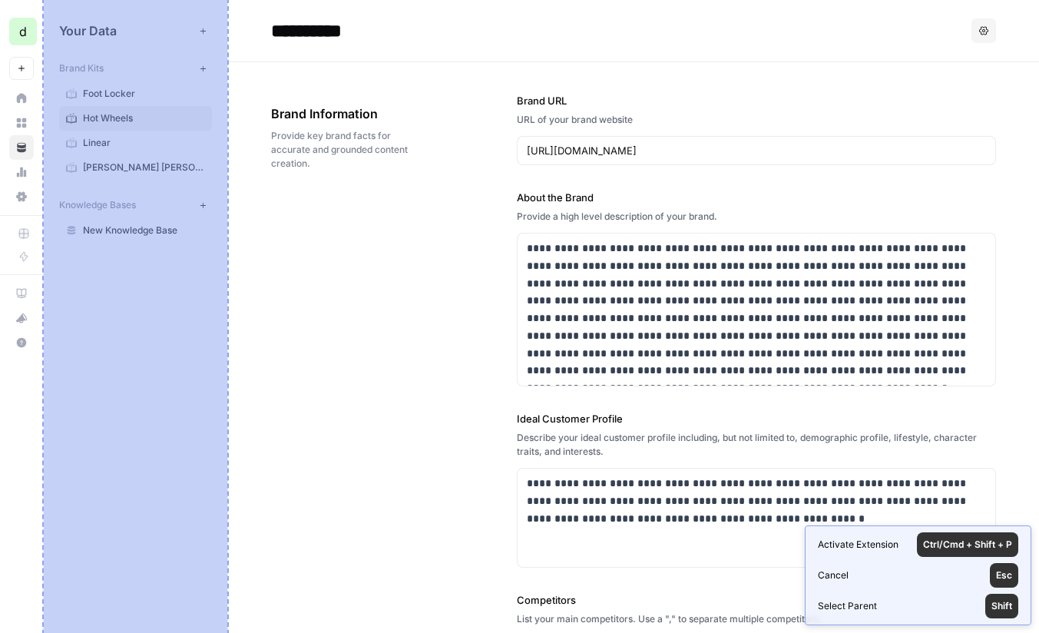
click at [195, 333] on div "Your Data Add Data Brand Kits New Foot Locker Hot Wheels Linear Neiman Marcus K…" at bounding box center [136, 316] width 184 height 633
